Goal: Navigation & Orientation: Find specific page/section

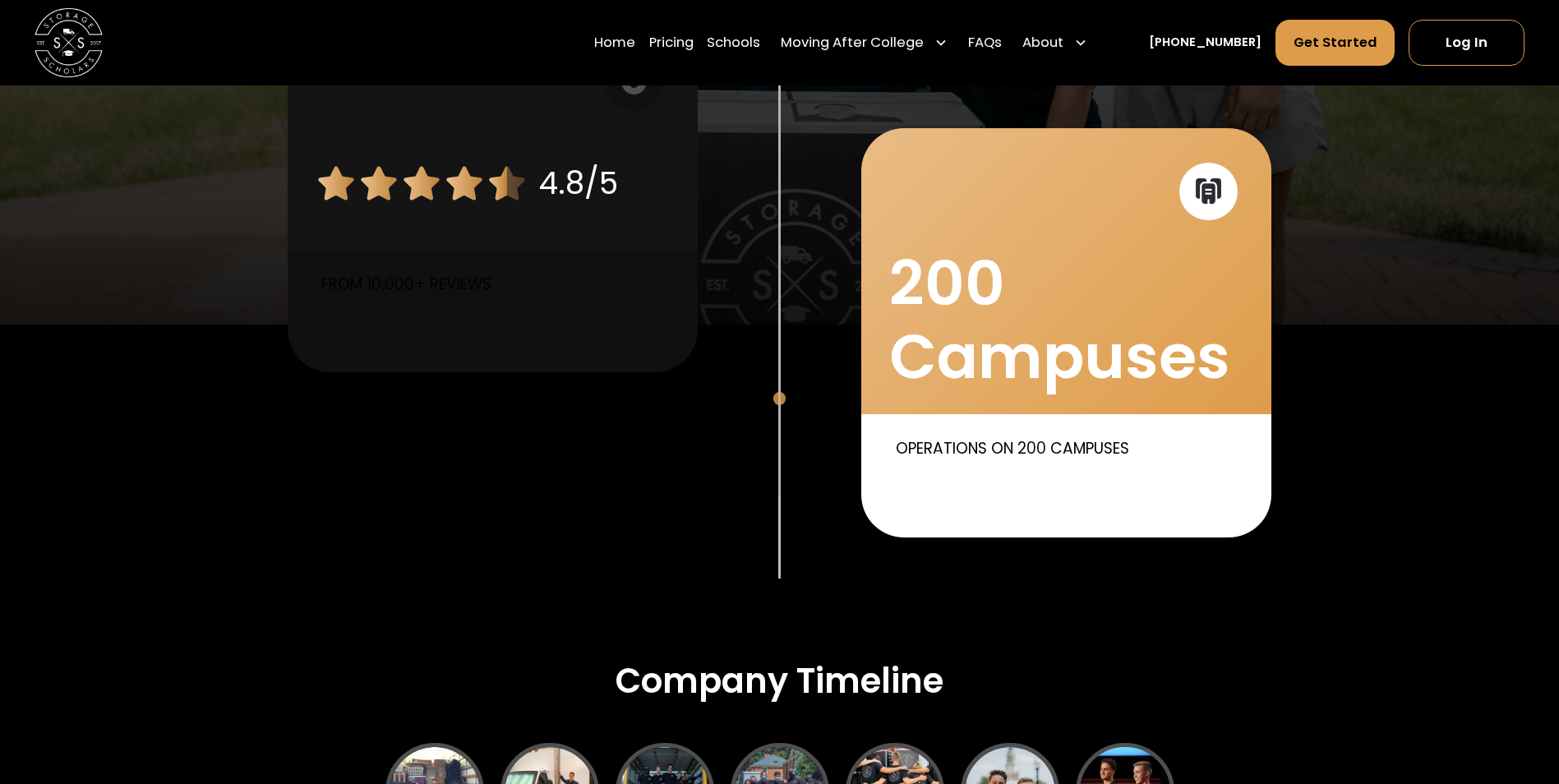
scroll to position [1677, 0]
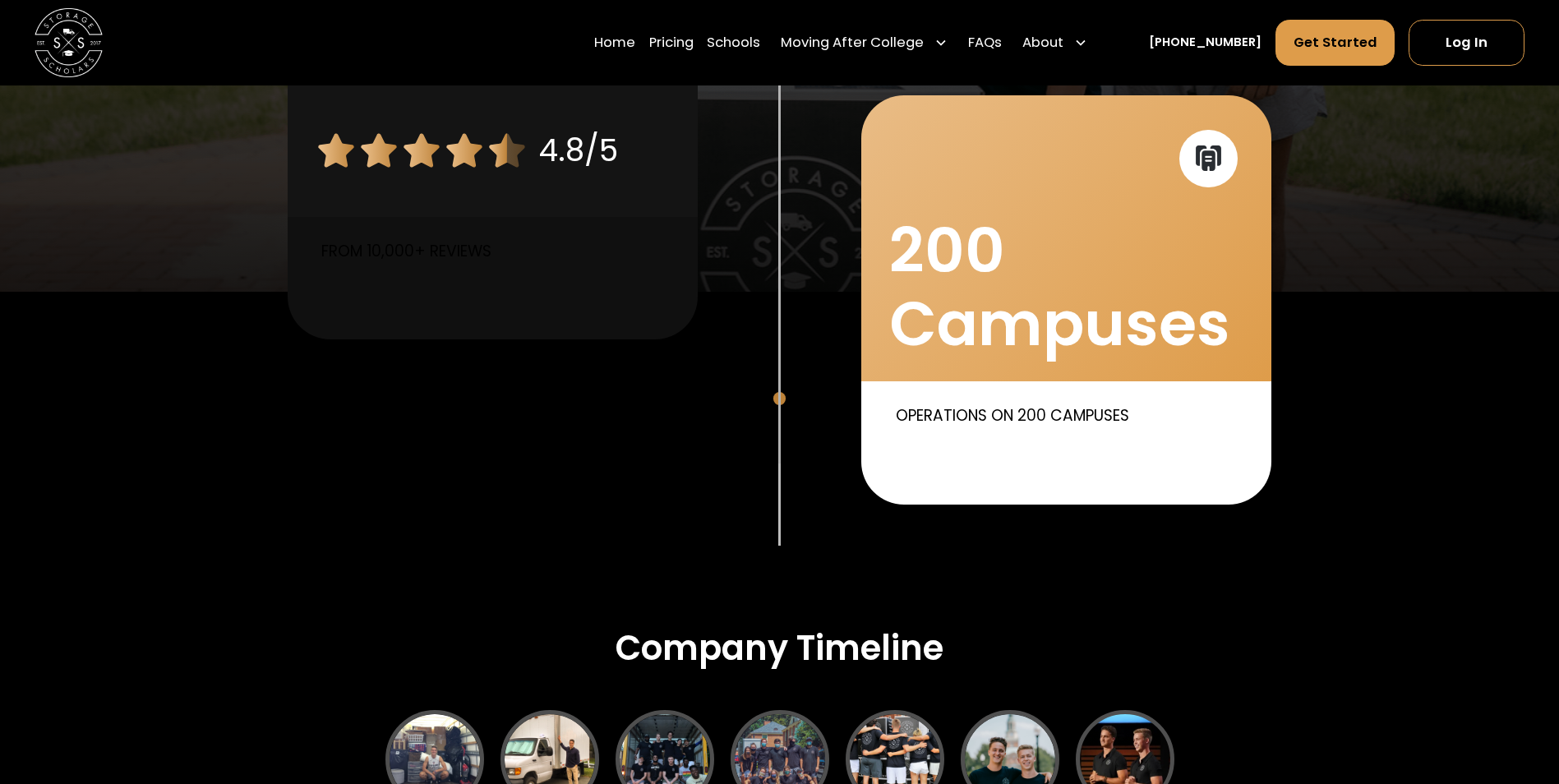
click at [1218, 158] on icon at bounding box center [1208, 157] width 30 height 30
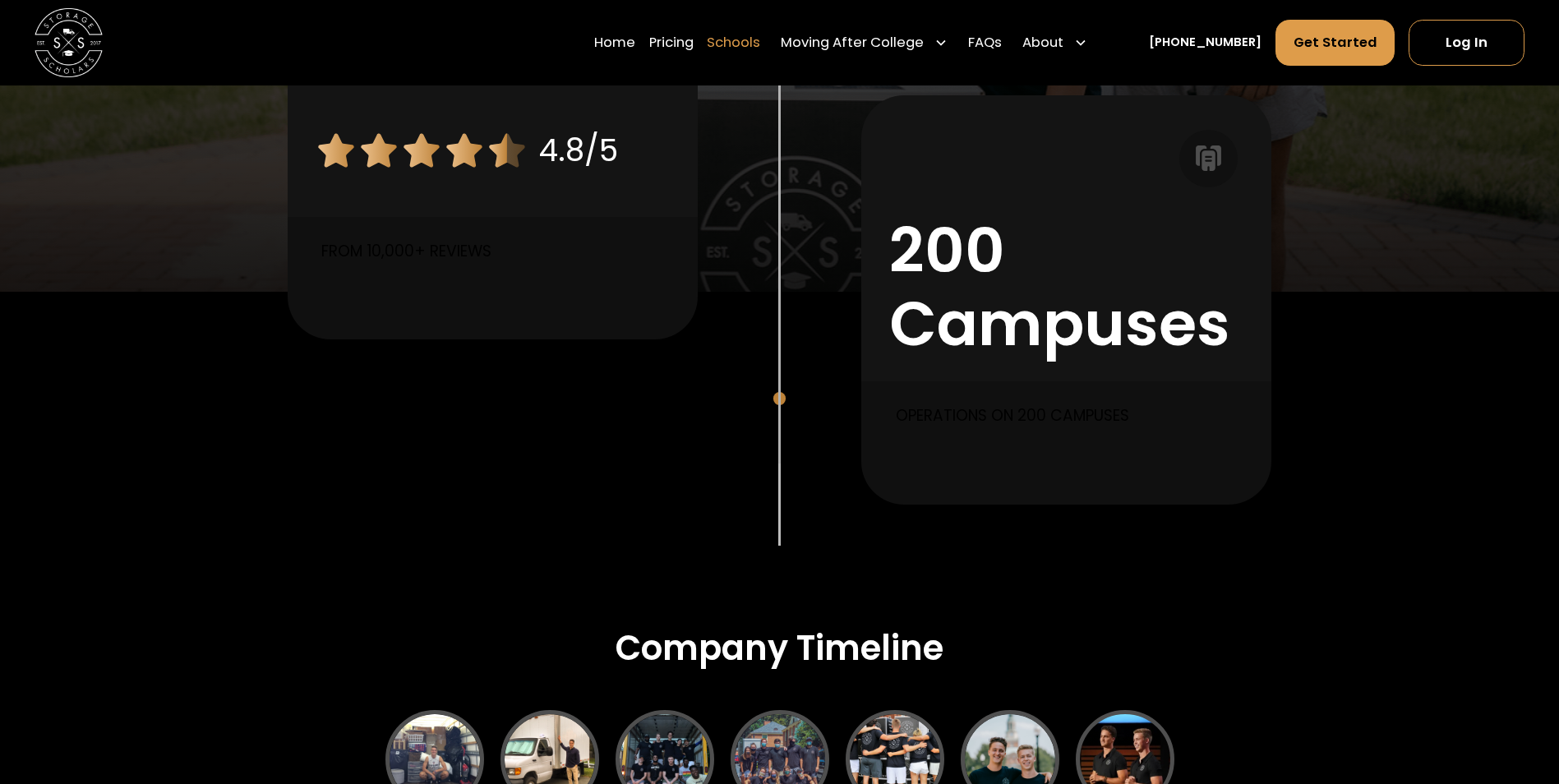
click at [758, 40] on link "Schools" at bounding box center [733, 43] width 53 height 48
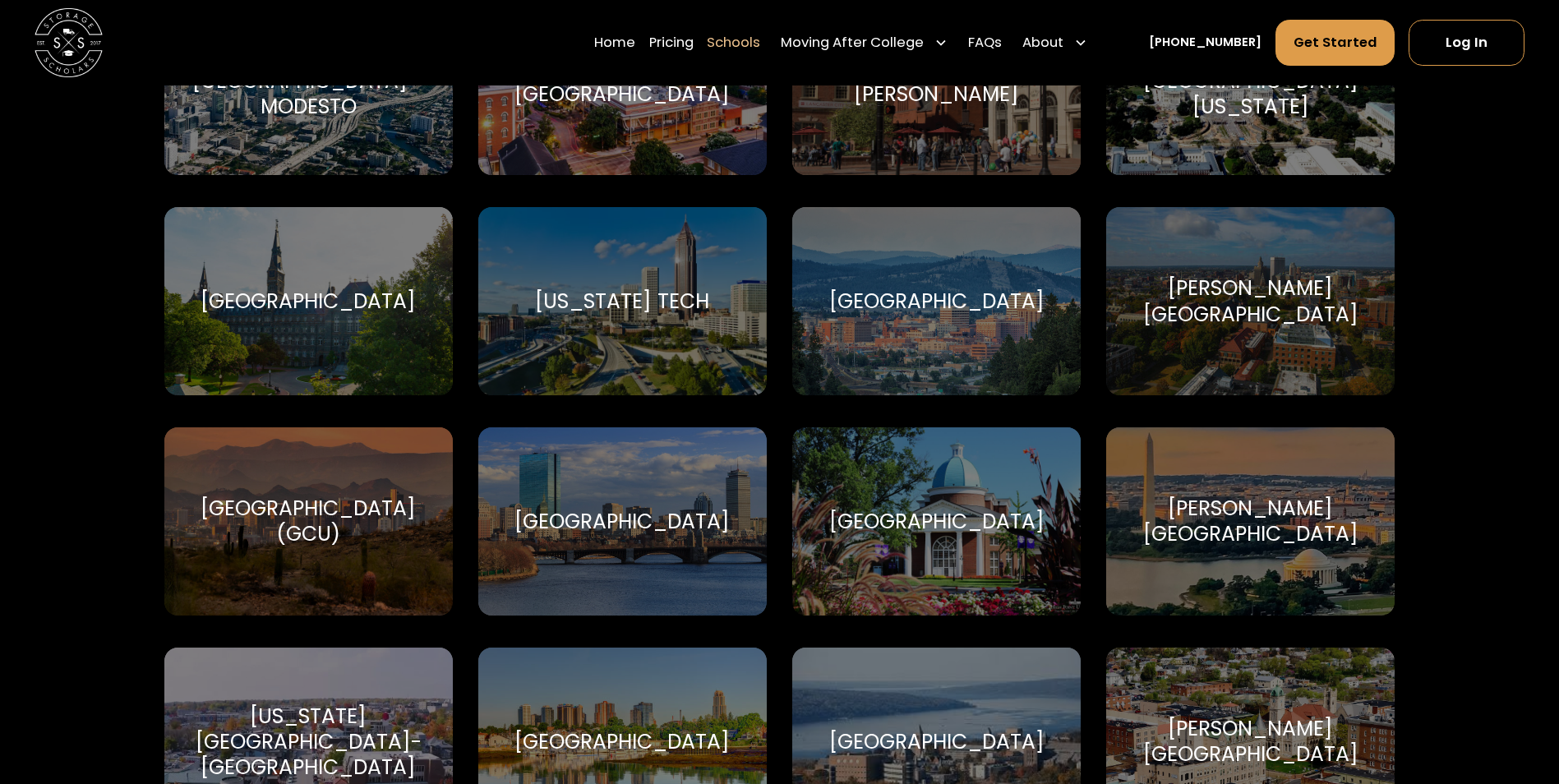
scroll to position [3406, 0]
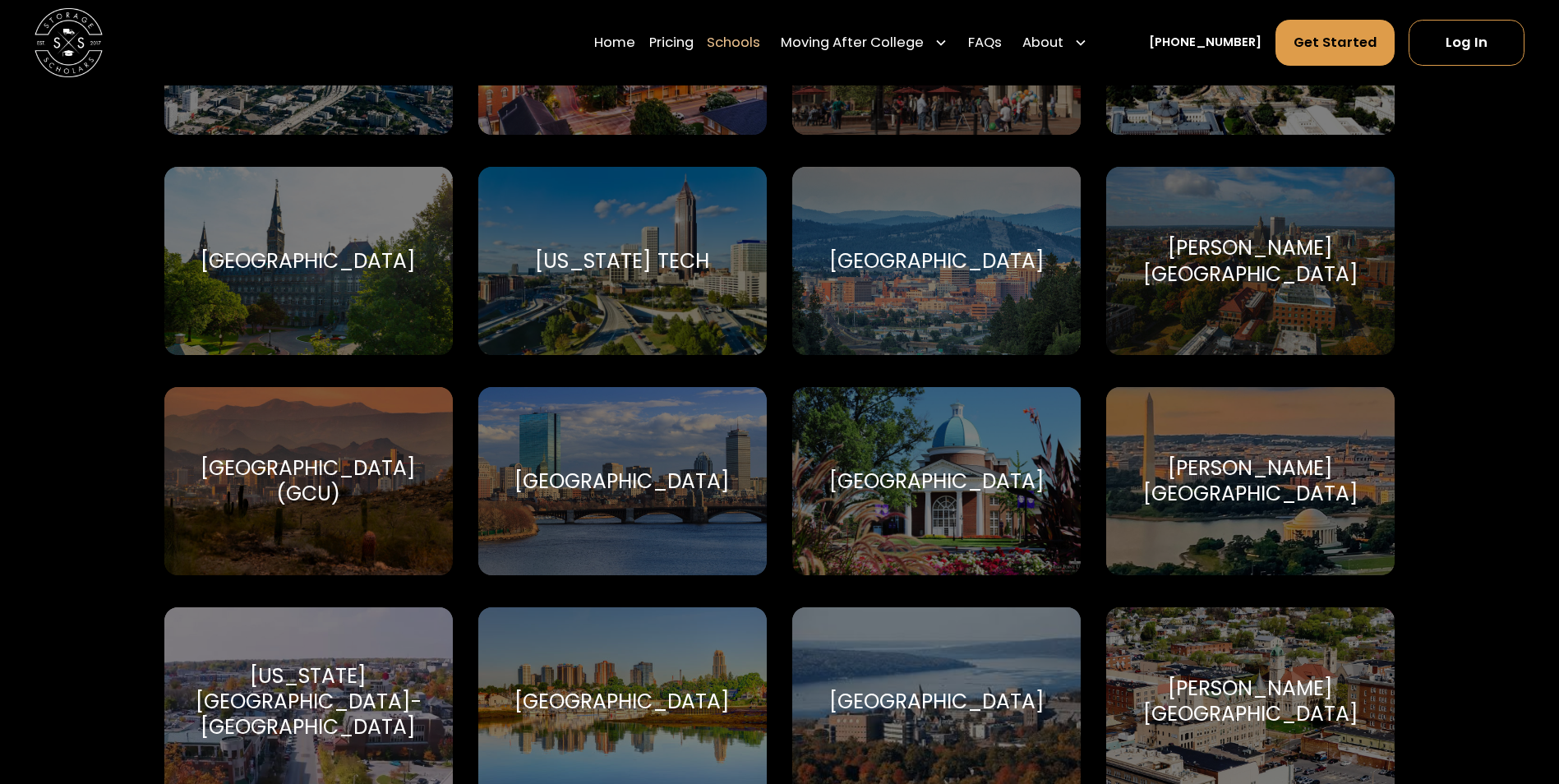
scroll to position [3422, 0]
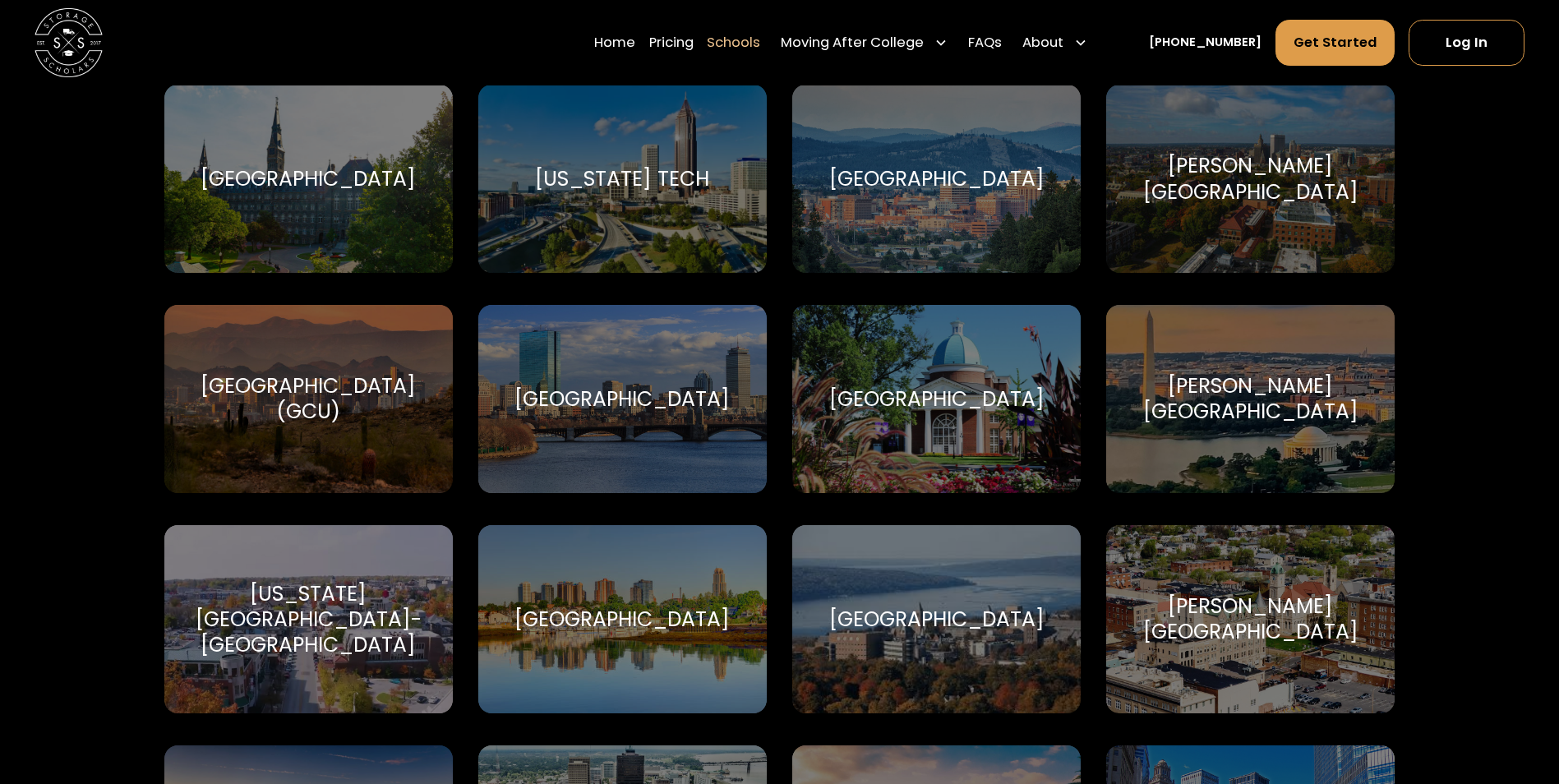
click at [709, 367] on div "Harvard University Harvard University" at bounding box center [622, 398] width 288 height 189
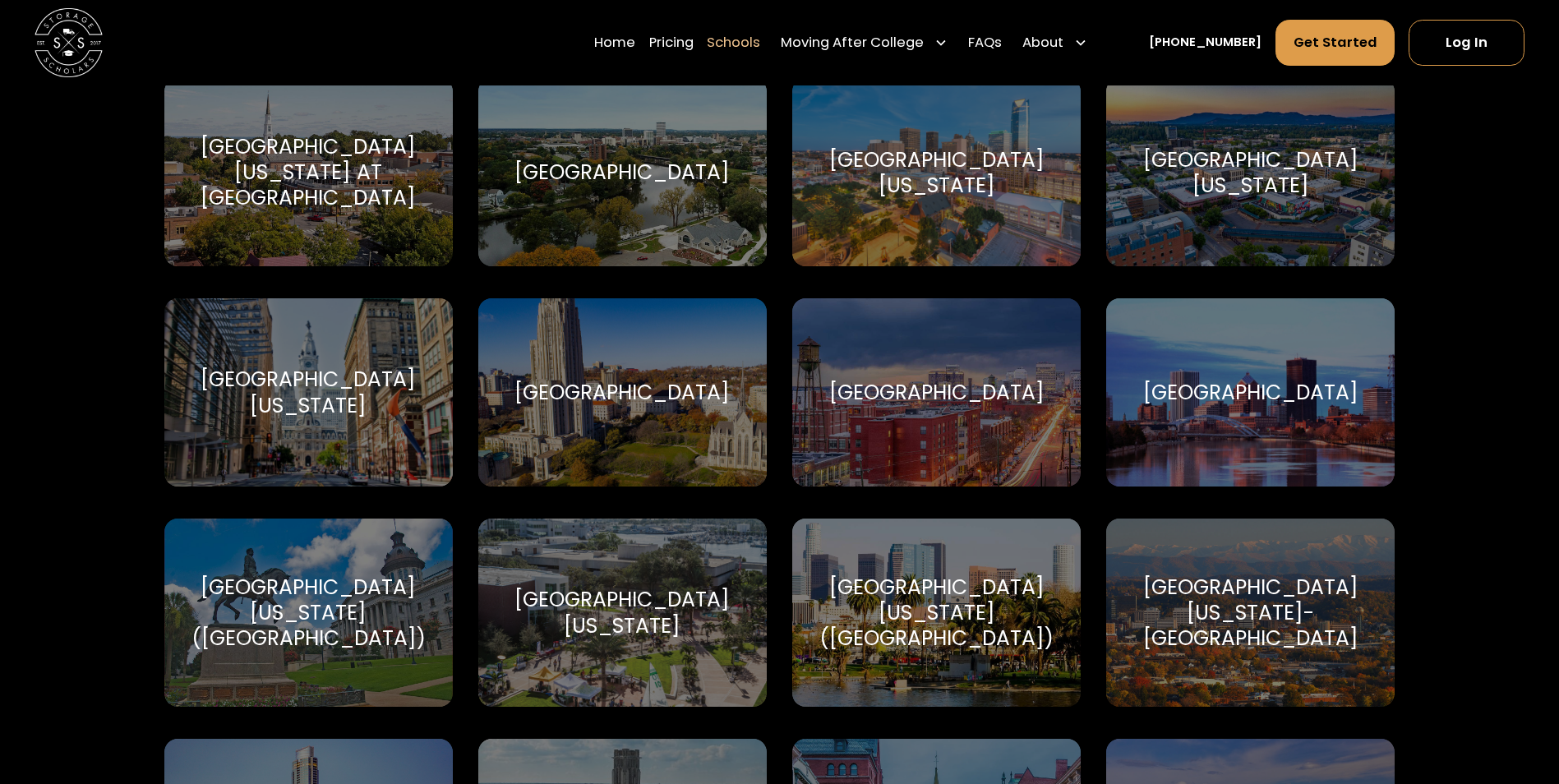
scroll to position [9661, 0]
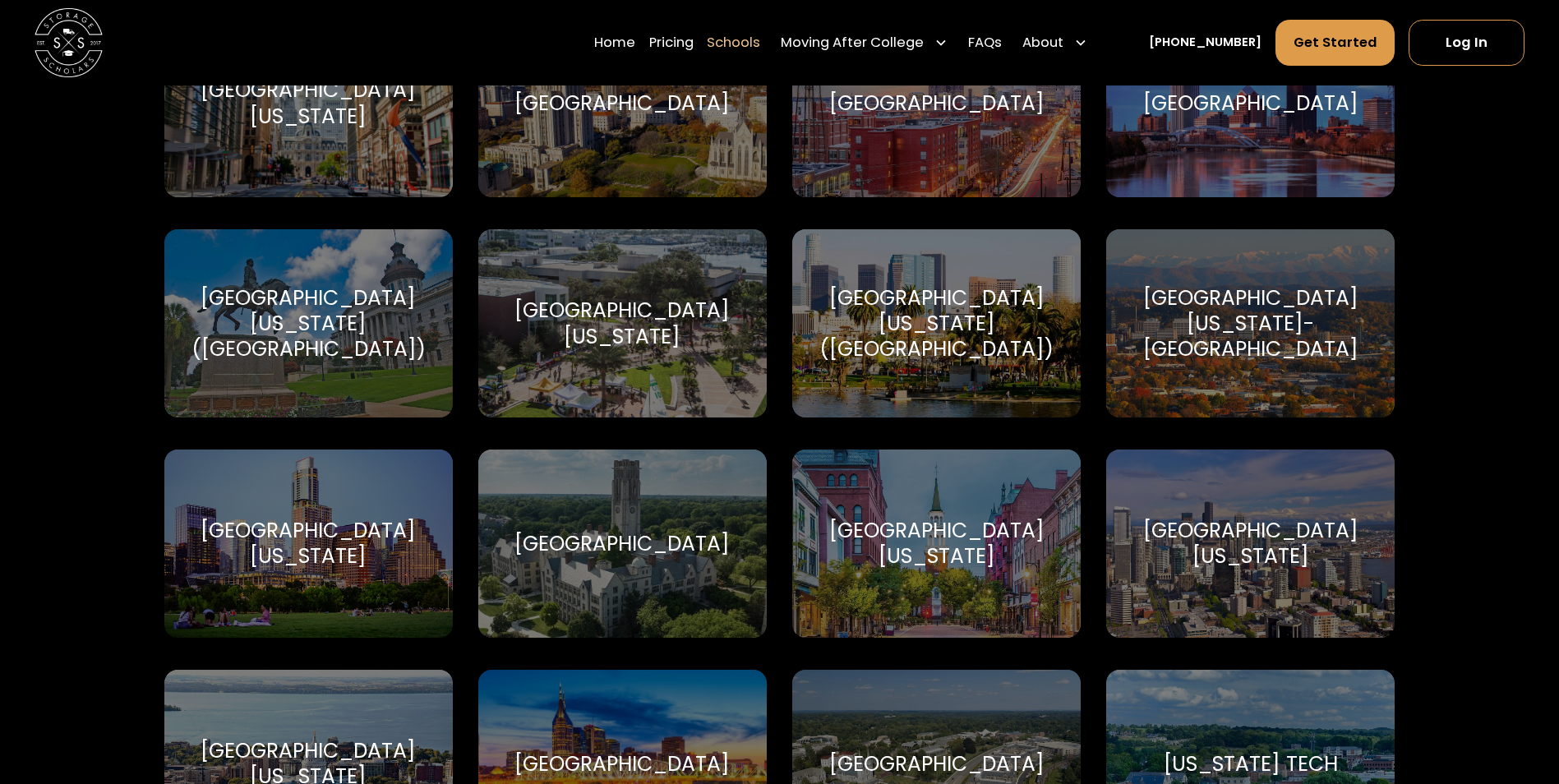
click at [319, 569] on div "[GEOGRAPHIC_DATA][US_STATE]" at bounding box center [308, 543] width 248 height 51
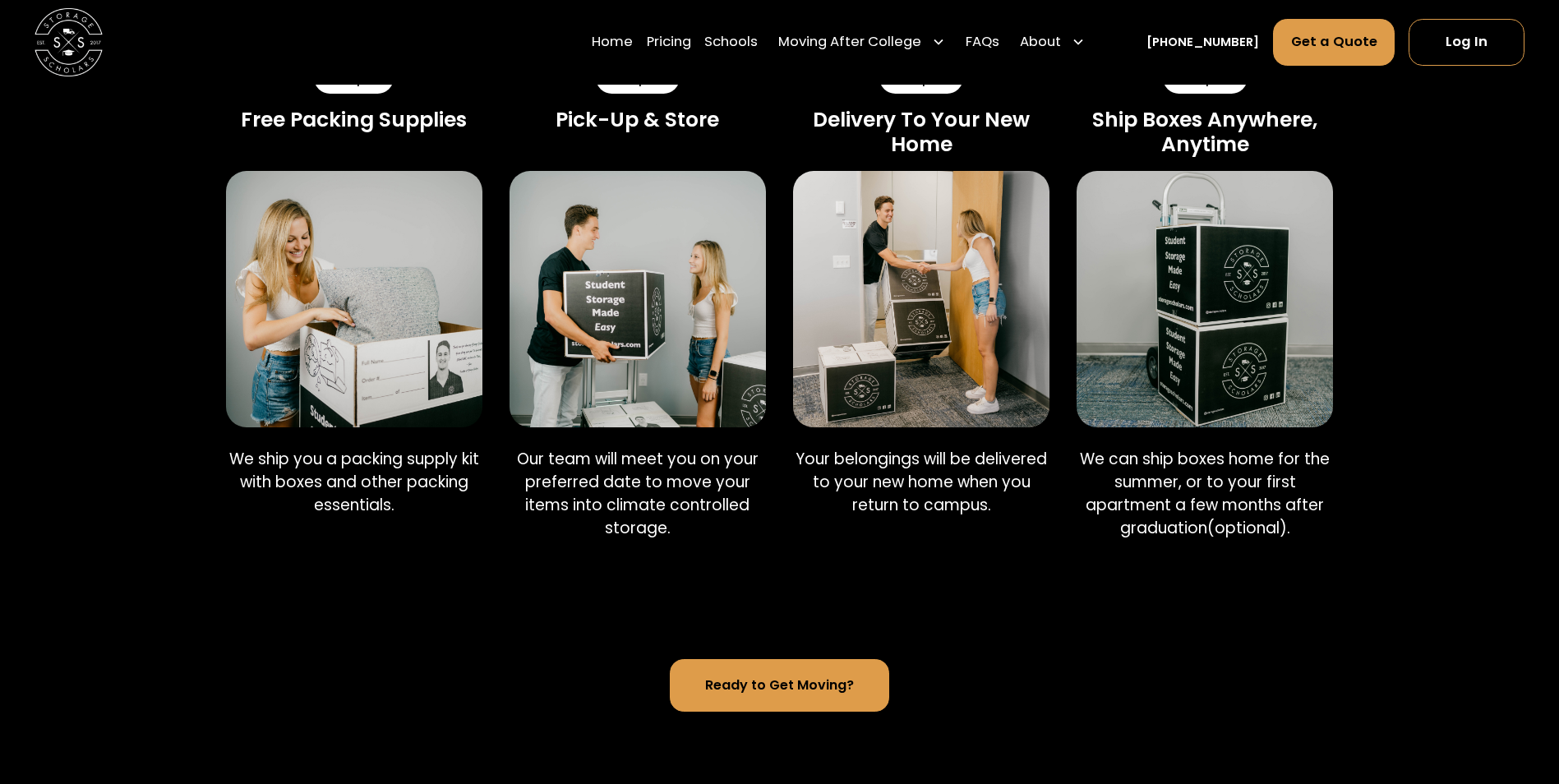
scroll to position [875, 0]
